Goal: Task Accomplishment & Management: Manage account settings

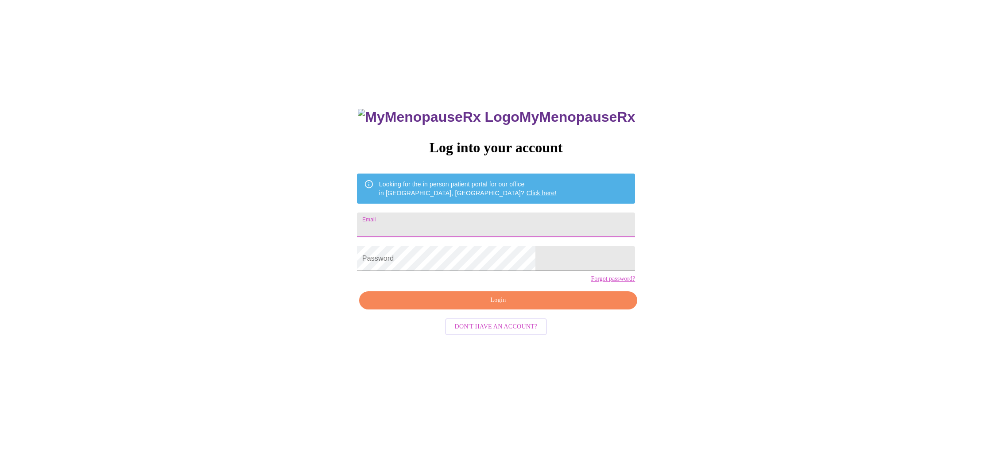
click at [481, 221] on input "Email" at bounding box center [496, 224] width 278 height 25
type input "Lysolgal@aol.com"
click at [515, 306] on span "Login" at bounding box center [498, 300] width 258 height 11
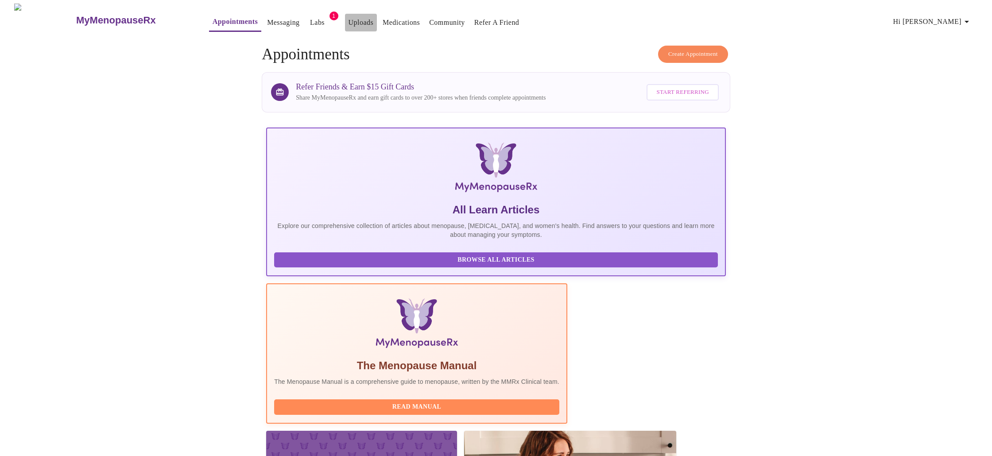
click at [348, 20] on link "Uploads" at bounding box center [360, 22] width 25 height 12
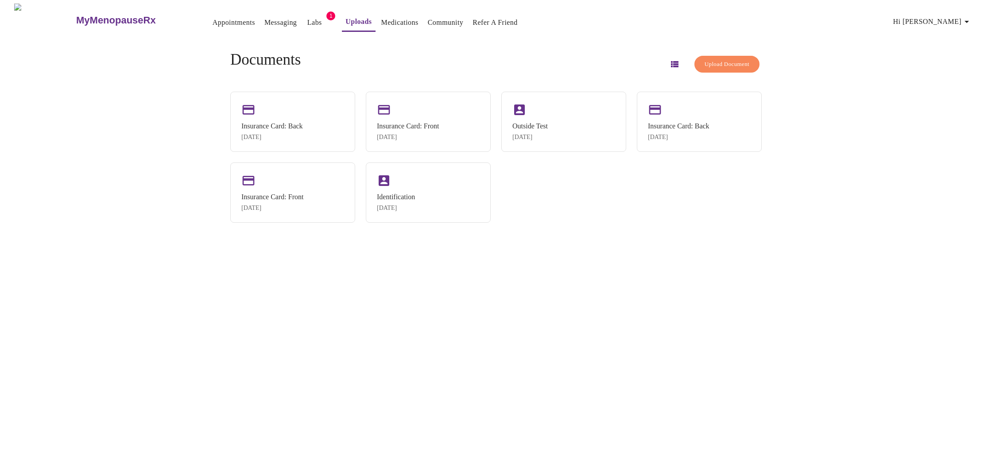
click at [711, 60] on span "Upload Document" at bounding box center [726, 64] width 45 height 10
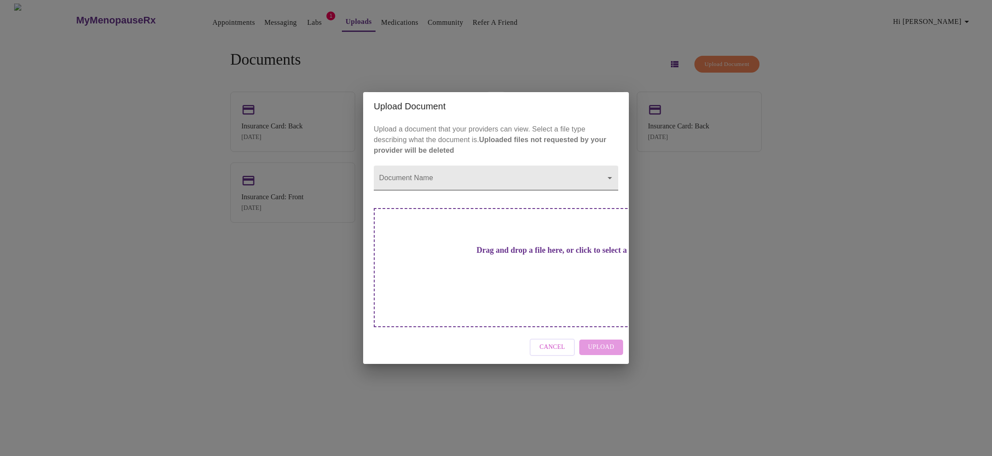
click at [479, 191] on body "MyMenopauseRx Appointments Messaging Labs 1 Uploads Medications Community Refer…" at bounding box center [496, 232] width 985 height 456
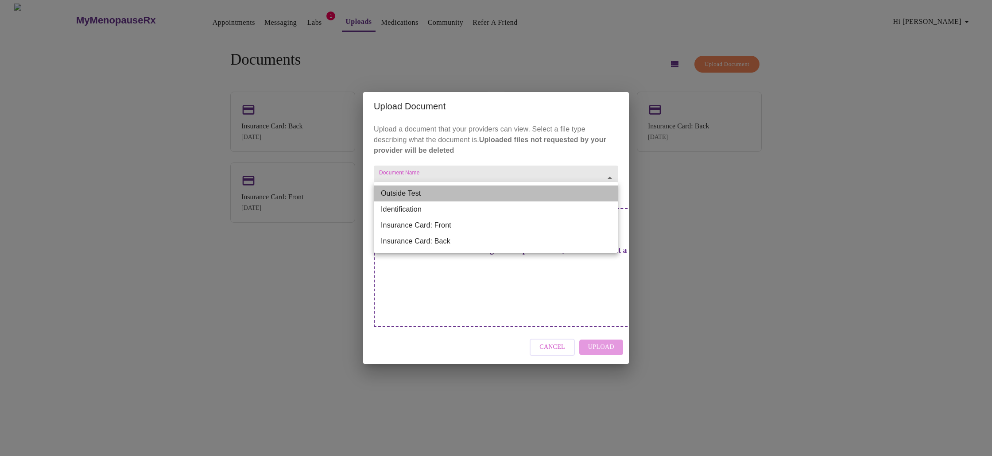
click at [479, 191] on li "Outside Test" at bounding box center [496, 193] width 244 height 16
type input "Outside Test"
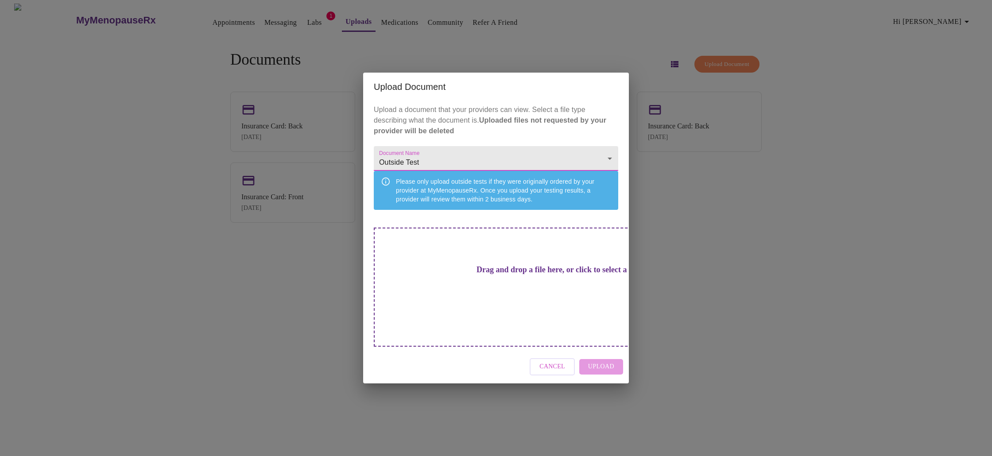
click at [607, 358] on div "Cancel Upload" at bounding box center [496, 366] width 266 height 33
click at [605, 356] on div "Cancel Upload" at bounding box center [496, 366] width 266 height 33
click at [525, 274] on h3 "Drag and drop a file here, or click to select a file" at bounding box center [558, 269] width 244 height 9
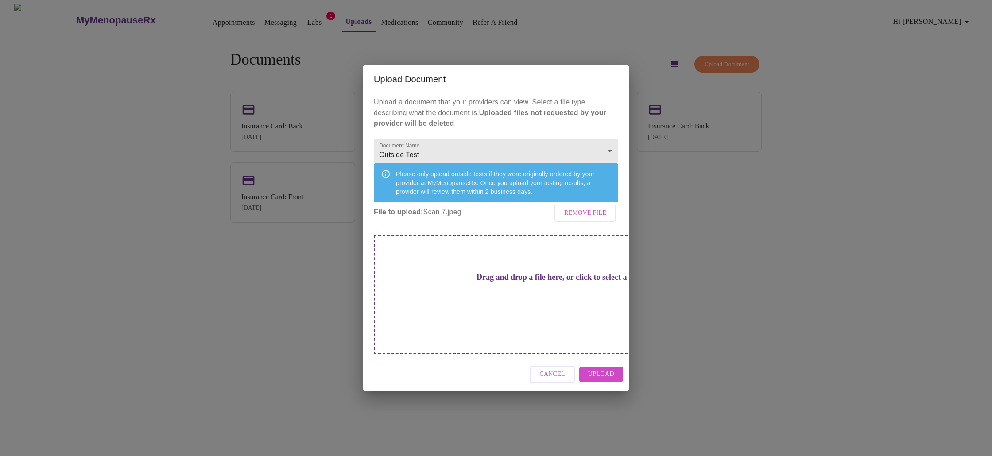
click at [593, 369] on span "Upload" at bounding box center [601, 374] width 26 height 11
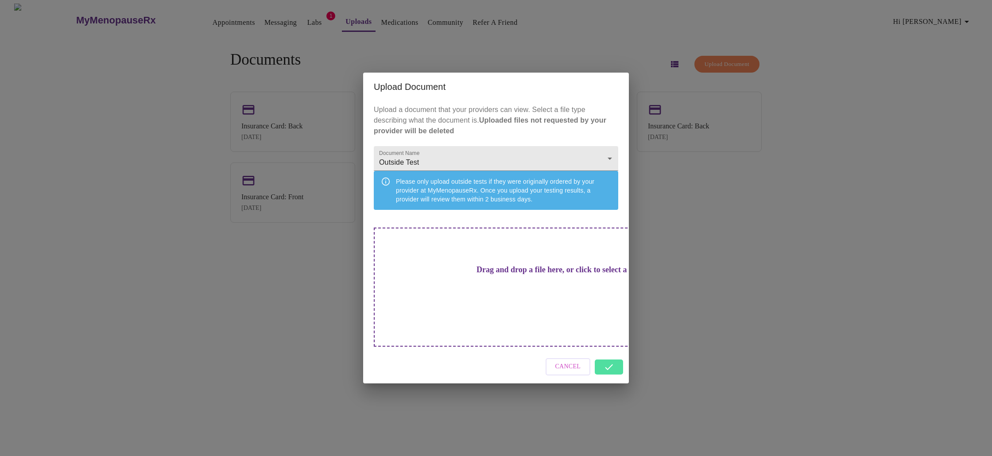
click at [610, 356] on div "Cancel" at bounding box center [496, 366] width 266 height 33
